Goal: Task Accomplishment & Management: Manage account settings

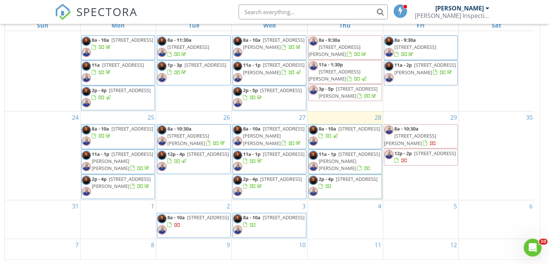
click at [191, 19] on div "SPECTORA Ricky Thibodeaux Thibodeaux Inspection Services, LLC Role: Inspector D…" at bounding box center [274, 12] width 439 height 24
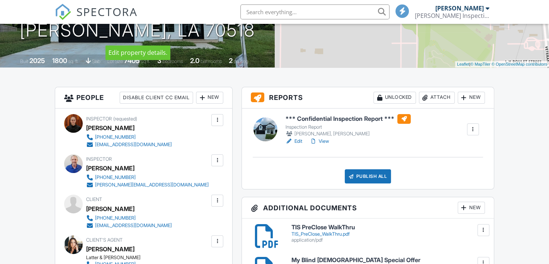
scroll to position [149, 0]
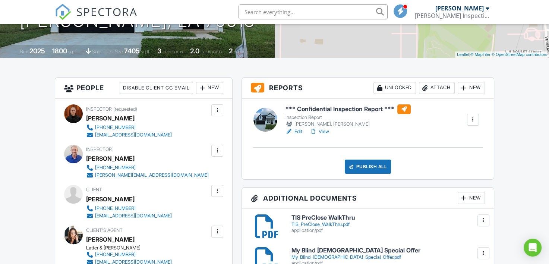
click at [320, 131] on link "View" at bounding box center [319, 131] width 19 height 7
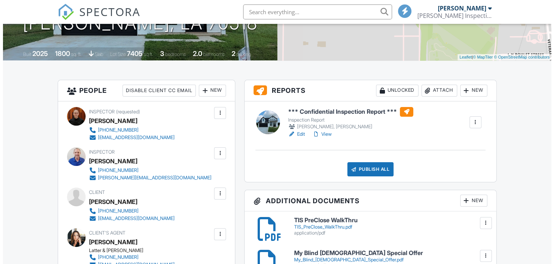
scroll to position [149, 0]
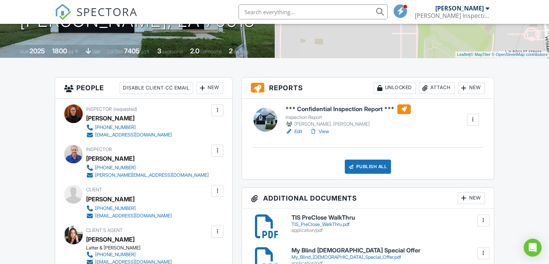
click at [354, 165] on div at bounding box center [350, 166] width 7 height 7
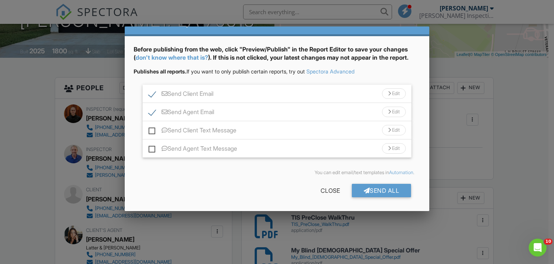
scroll to position [0, 0]
click at [382, 191] on div "Send All" at bounding box center [382, 190] width 60 height 13
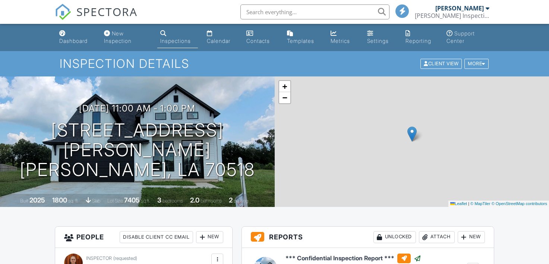
click at [209, 34] on div "Calendar" at bounding box center [210, 33] width 6 height 6
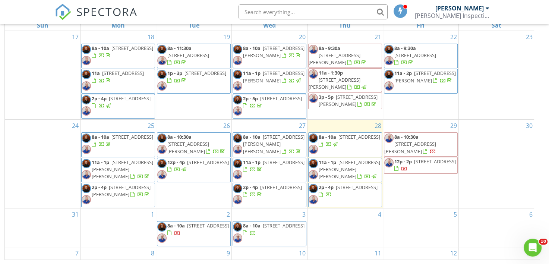
scroll to position [8, 0]
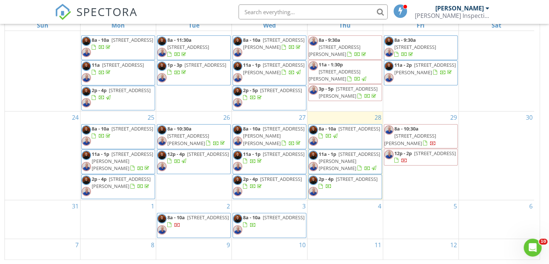
click at [188, 15] on div "SPECTORA [PERSON_NAME] Inspection Services, LLC Role: Inspector Dashboard New I…" at bounding box center [274, 12] width 439 height 24
click at [189, 15] on div "SPECTORA [PERSON_NAME] Inspection Services, LLC Role: Inspector Dashboard New I…" at bounding box center [274, 12] width 439 height 24
click at [192, 14] on div "SPECTORA [PERSON_NAME] Inspection Services, LLC Role: Inspector Dashboard New I…" at bounding box center [274, 12] width 439 height 24
click at [205, 18] on div "SPECTORA [PERSON_NAME] Inspection Services, LLC Role: Inspector Dashboard New I…" at bounding box center [274, 12] width 439 height 24
